Goal: Task Accomplishment & Management: Use online tool/utility

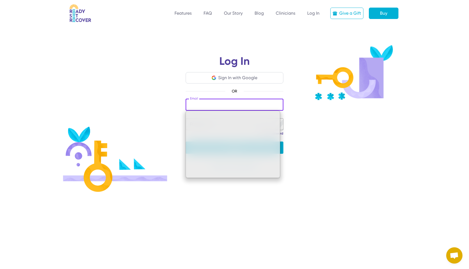
click at [244, 77] on div "Sign In with Google" at bounding box center [237, 78] width 39 height 7
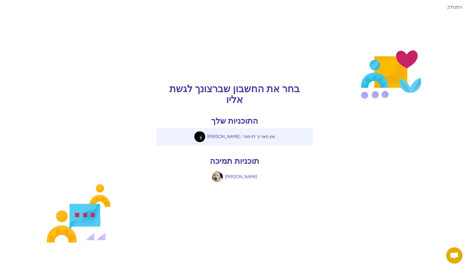
click at [242, 135] on span "/ אין תאריך לניתוח" at bounding box center [257, 136] width 34 height 5
